Goal: Complete application form

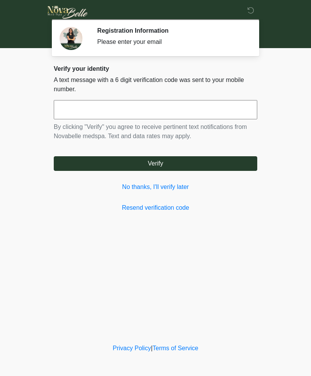
click at [178, 106] on input "text" at bounding box center [156, 109] width 204 height 19
type input "******"
click at [185, 158] on button "Verify" at bounding box center [156, 163] width 204 height 15
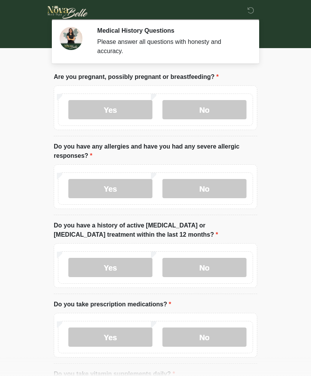
click at [207, 109] on label "No" at bounding box center [205, 109] width 84 height 19
click at [214, 185] on label "No" at bounding box center [205, 188] width 84 height 19
click at [213, 259] on label "No" at bounding box center [205, 267] width 84 height 19
click at [218, 330] on label "No" at bounding box center [205, 336] width 84 height 19
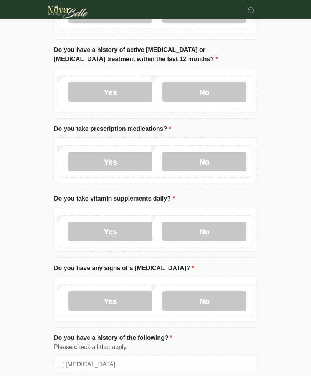
scroll to position [175, 0]
click at [218, 226] on label "No" at bounding box center [205, 230] width 84 height 19
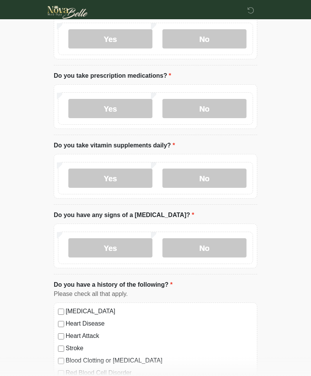
scroll to position [238, 0]
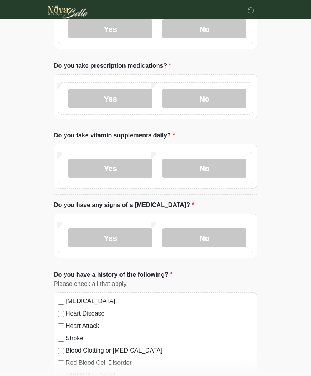
click at [224, 236] on label "No" at bounding box center [205, 237] width 84 height 19
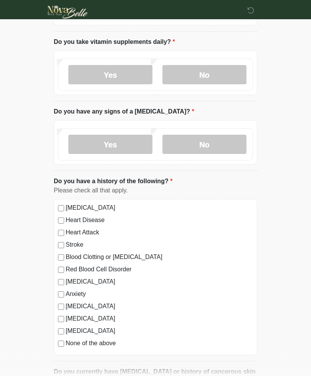
scroll to position [331, 0]
click at [66, 206] on label "[MEDICAL_DATA]" at bounding box center [160, 207] width 188 height 9
click at [72, 280] on label "[MEDICAL_DATA]" at bounding box center [160, 281] width 188 height 9
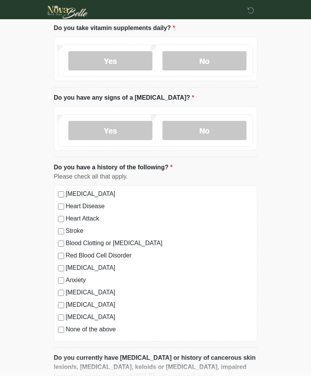
scroll to position [355, 0]
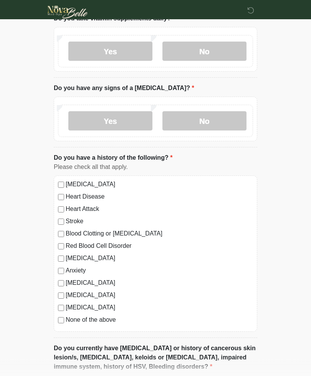
click at [70, 254] on label "[MEDICAL_DATA]" at bounding box center [160, 258] width 188 height 9
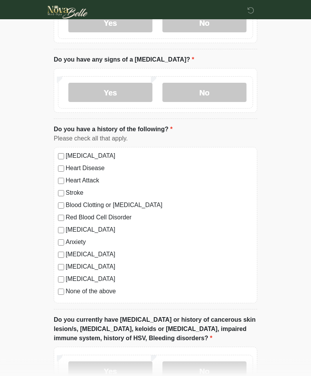
scroll to position [384, 0]
click at [64, 273] on div "[MEDICAL_DATA] Heart Disease Heart Attack Stroke Blood Clotting or [MEDICAL_DAT…" at bounding box center [156, 225] width 204 height 156
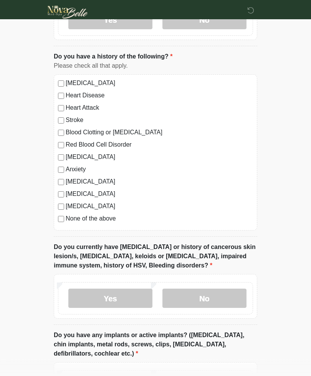
scroll to position [456, 0]
click at [63, 201] on div "[MEDICAL_DATA]" at bounding box center [155, 205] width 195 height 9
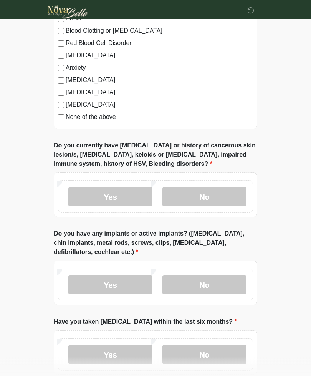
scroll to position [559, 0]
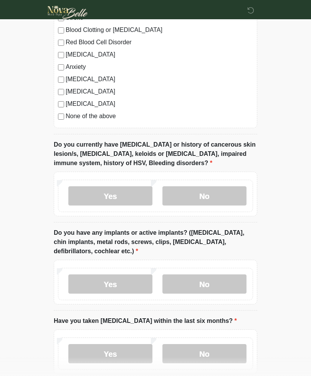
click at [217, 191] on label "No" at bounding box center [205, 195] width 84 height 19
click at [221, 277] on label "No" at bounding box center [205, 283] width 84 height 19
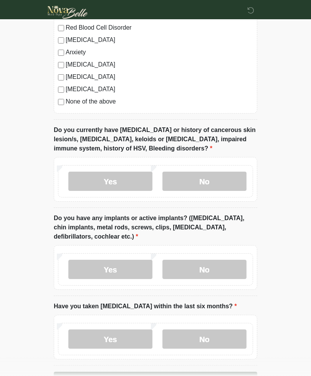
scroll to position [599, 0]
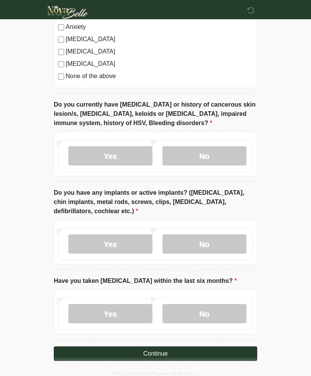
click at [213, 309] on label "No" at bounding box center [205, 313] width 84 height 19
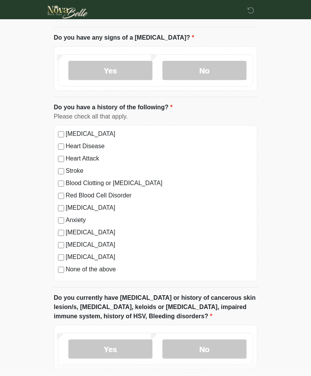
scroll to position [406, 0]
click at [60, 126] on div "[MEDICAL_DATA] Heart Disease Heart Attack Stroke Blood Clotting or [MEDICAL_DAT…" at bounding box center [156, 203] width 204 height 156
click at [67, 133] on label "[MEDICAL_DATA]" at bounding box center [160, 133] width 188 height 9
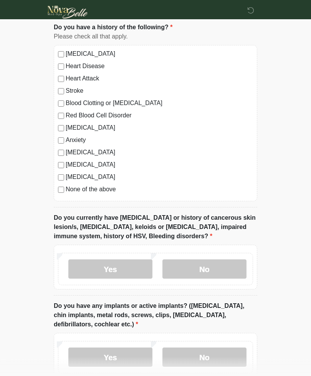
scroll to position [599, 0]
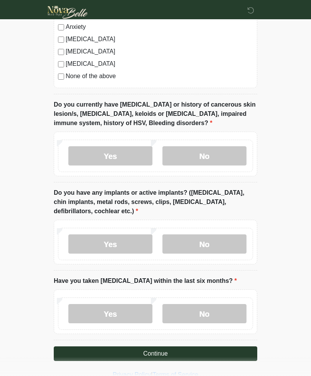
click at [219, 346] on button "Continue" at bounding box center [156, 353] width 204 height 15
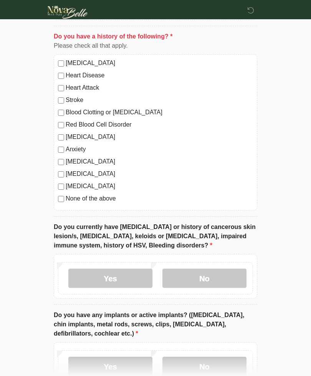
click at [62, 194] on div "None of the above" at bounding box center [155, 198] width 195 height 9
click at [67, 196] on label "None of the above" at bounding box center [160, 198] width 188 height 9
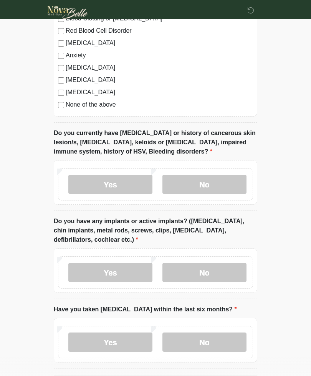
scroll to position [599, 0]
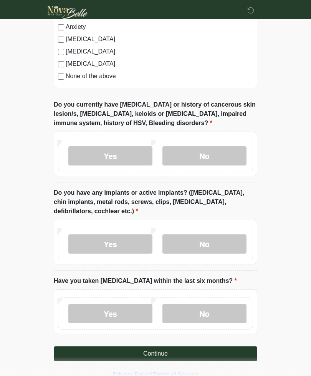
click at [176, 346] on button "Continue" at bounding box center [156, 353] width 204 height 15
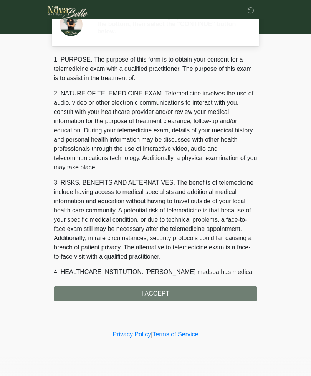
scroll to position [0, 0]
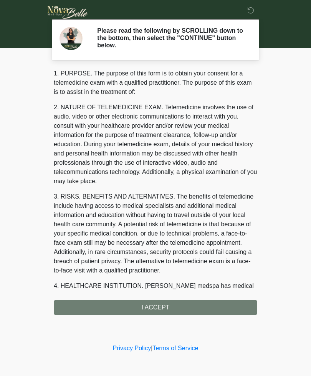
click at [187, 303] on div "1. PURPOSE. The purpose of this form is to obtain your consent for a telemedici…" at bounding box center [156, 192] width 204 height 246
click at [173, 302] on div "1. PURPOSE. The purpose of this form is to obtain your consent for a telemedici…" at bounding box center [156, 192] width 204 height 246
click at [172, 303] on div "1. PURPOSE. The purpose of this form is to obtain your consent for a telemedici…" at bounding box center [156, 192] width 204 height 246
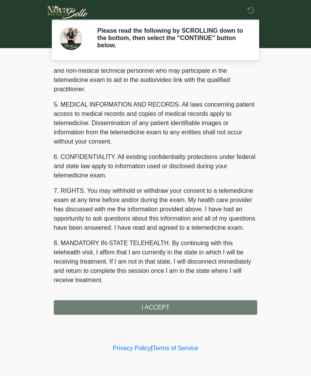
scroll to position [224, 0]
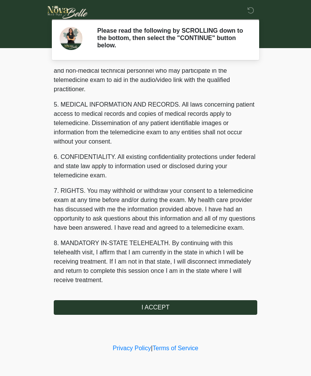
click at [185, 305] on button "I ACCEPT" at bounding box center [156, 307] width 204 height 15
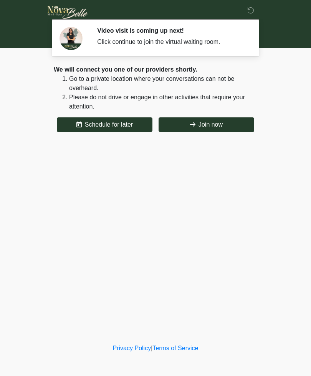
click at [206, 127] on button "Join now" at bounding box center [207, 124] width 96 height 15
